Goal: Find specific page/section: Find specific page/section

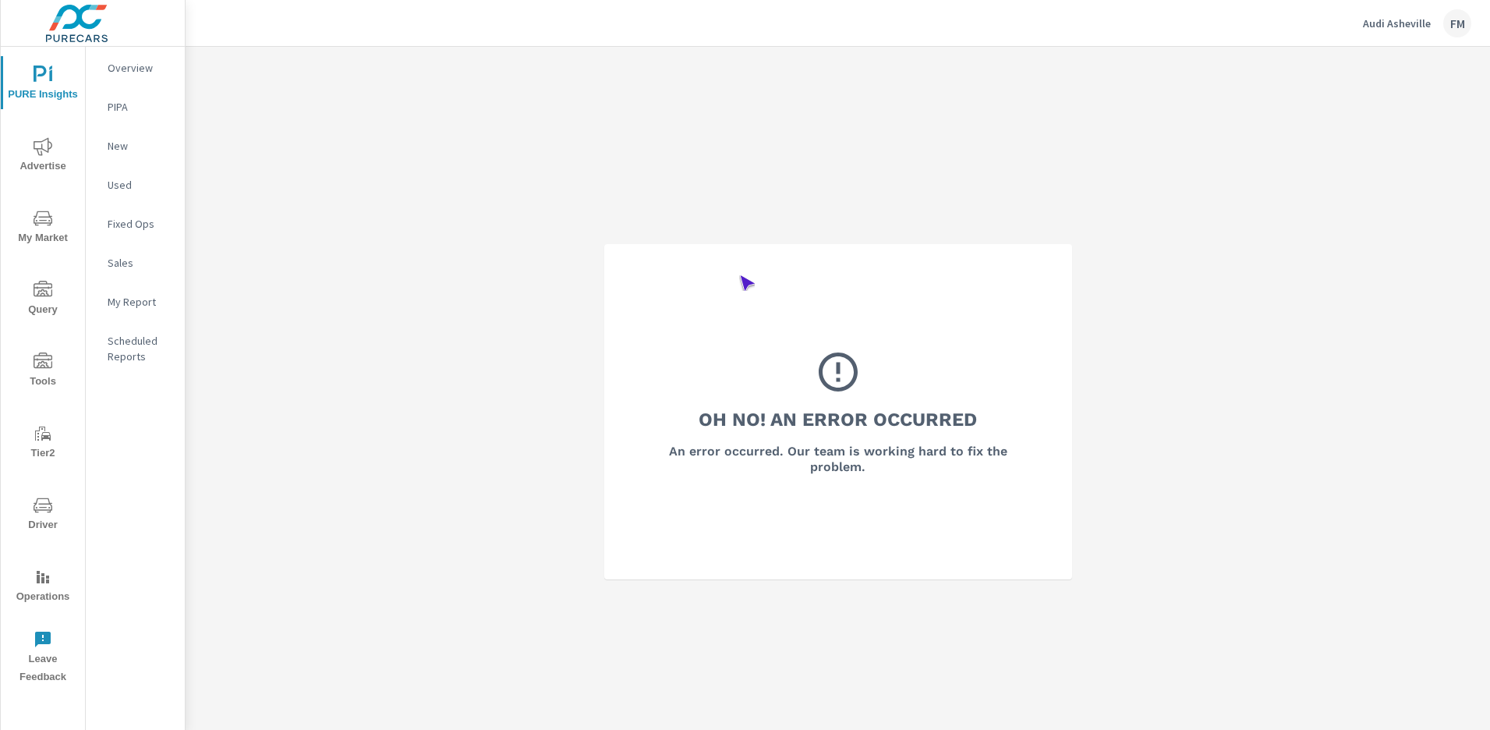
click at [43, 586] on span "Operations" at bounding box center [42, 586] width 75 height 38
